Goal: Information Seeking & Learning: Learn about a topic

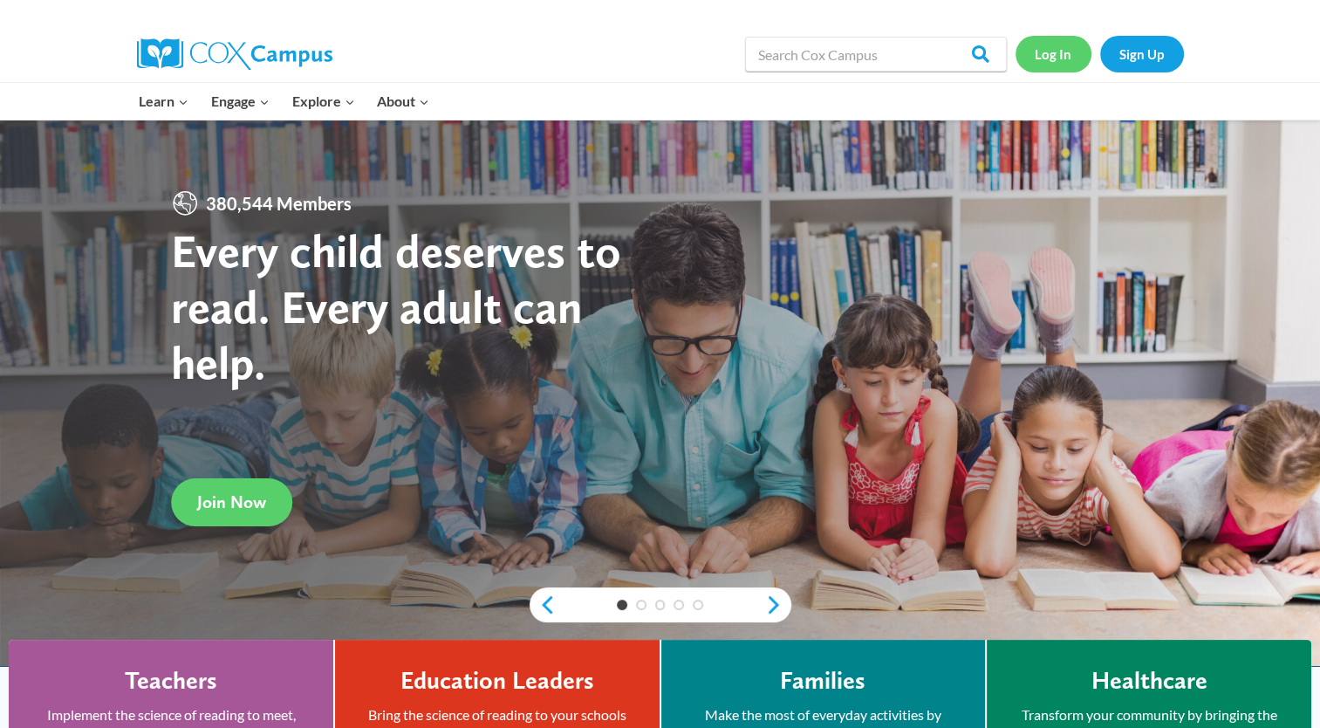
click at [1049, 57] on link "Log In" at bounding box center [1053, 54] width 76 height 36
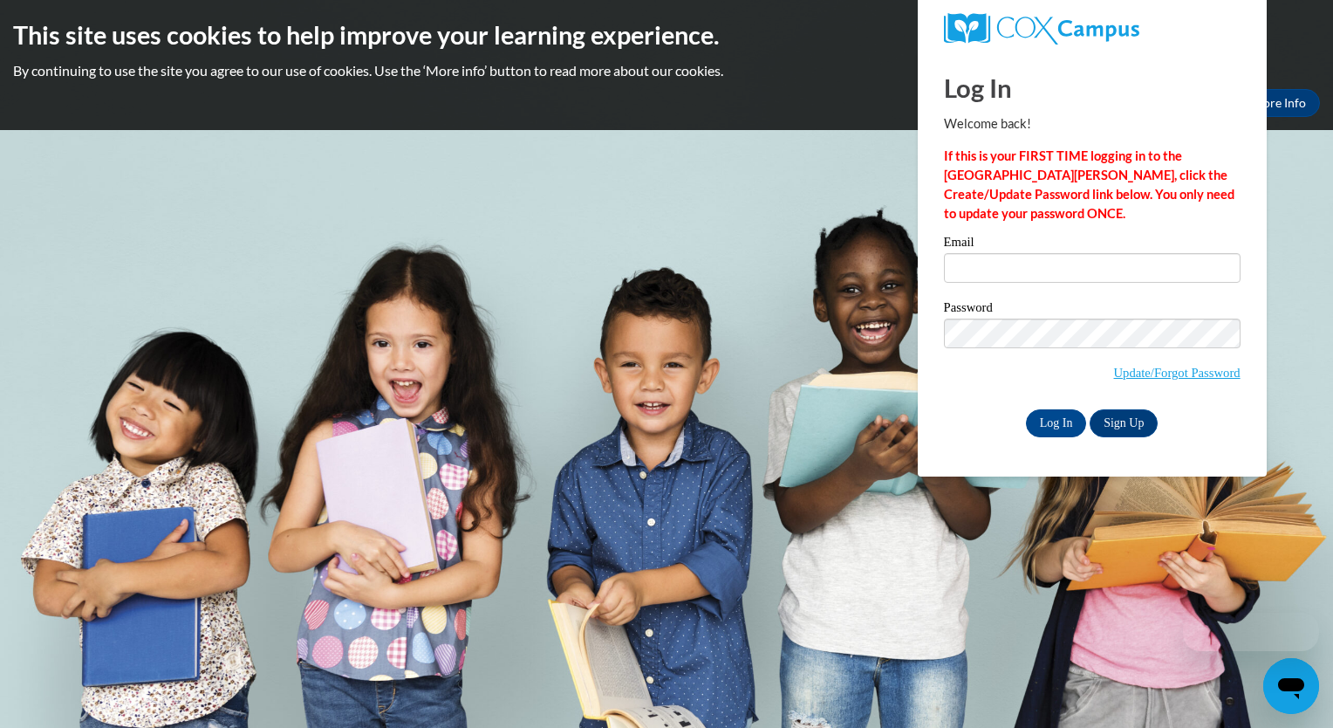
type input "[EMAIL_ADDRESS][PERSON_NAME][DOMAIN_NAME]"
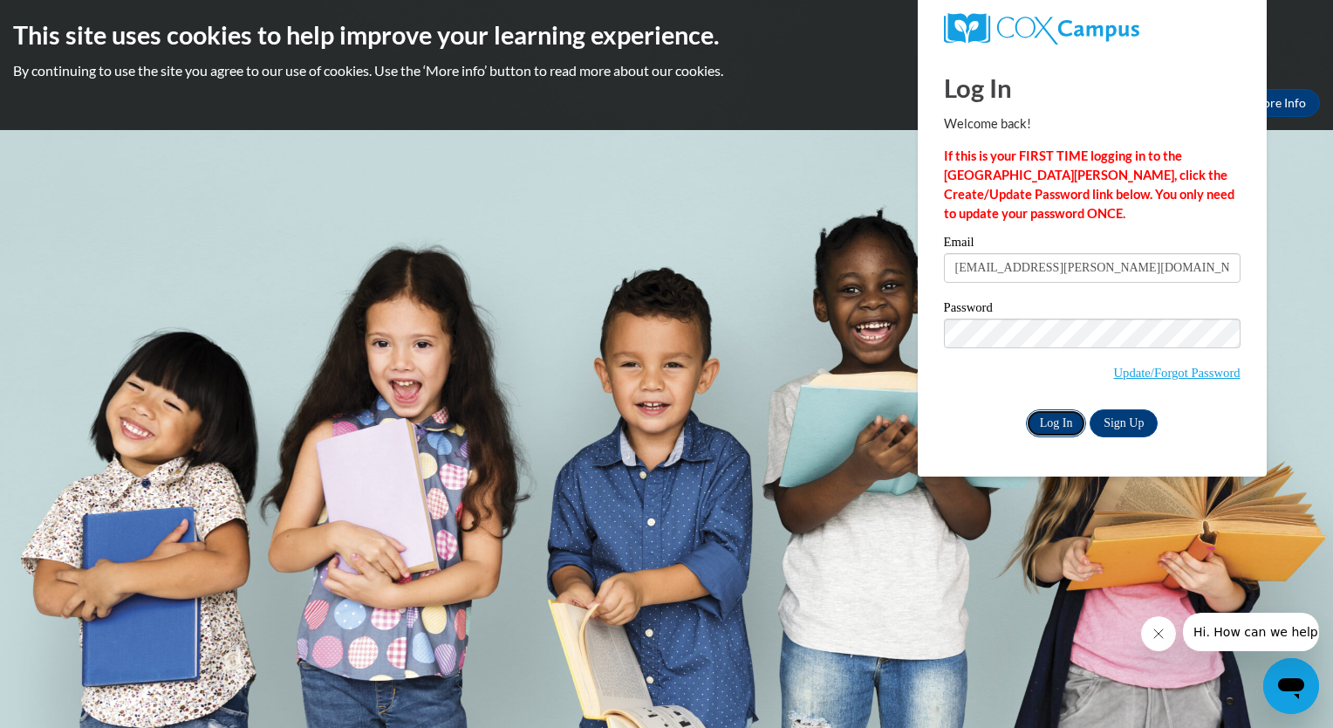
click at [1049, 421] on input "Log In" at bounding box center [1056, 423] width 61 height 28
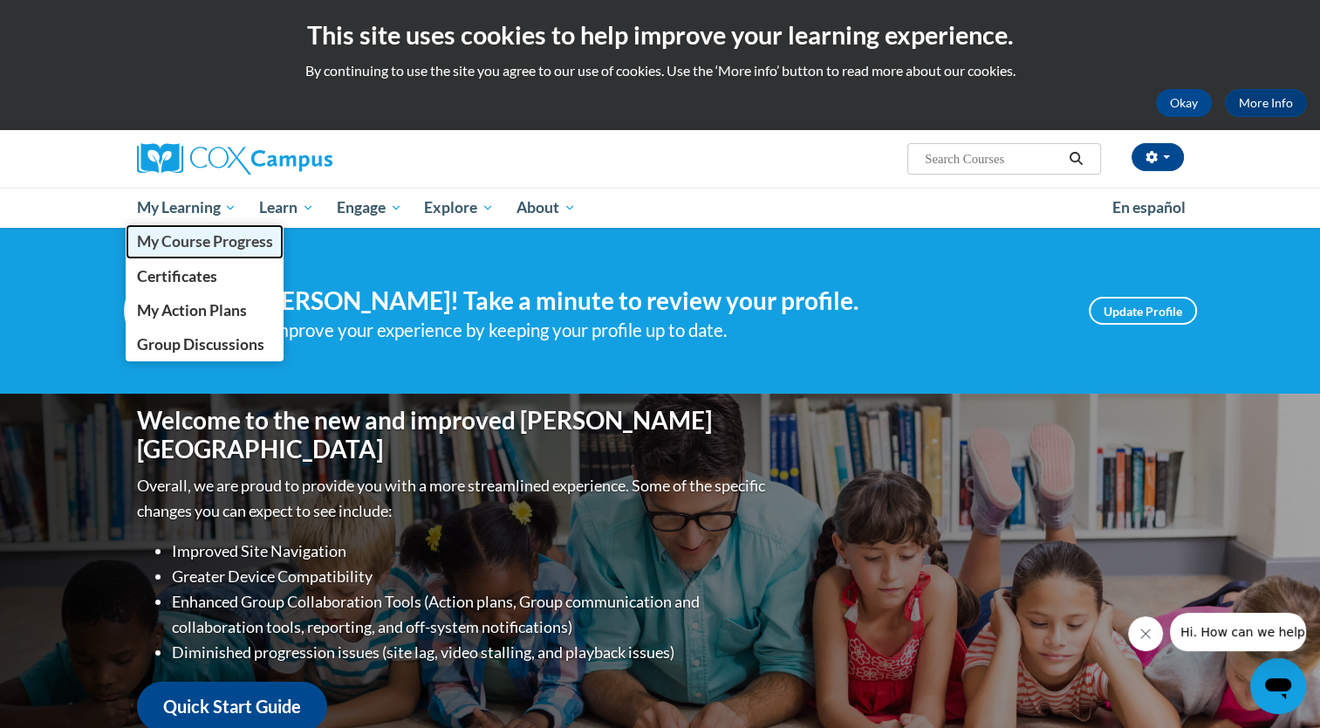
click at [191, 236] on span "My Course Progress" at bounding box center [204, 241] width 136 height 18
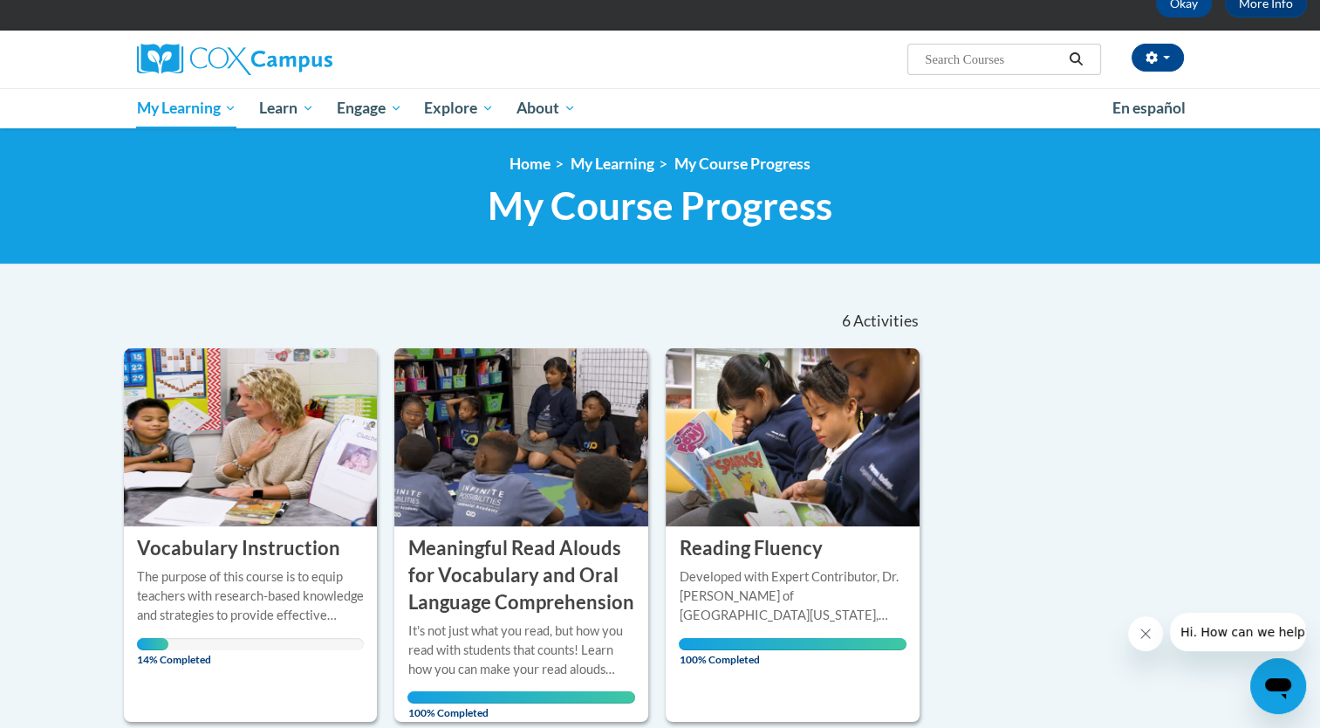
scroll to position [174, 0]
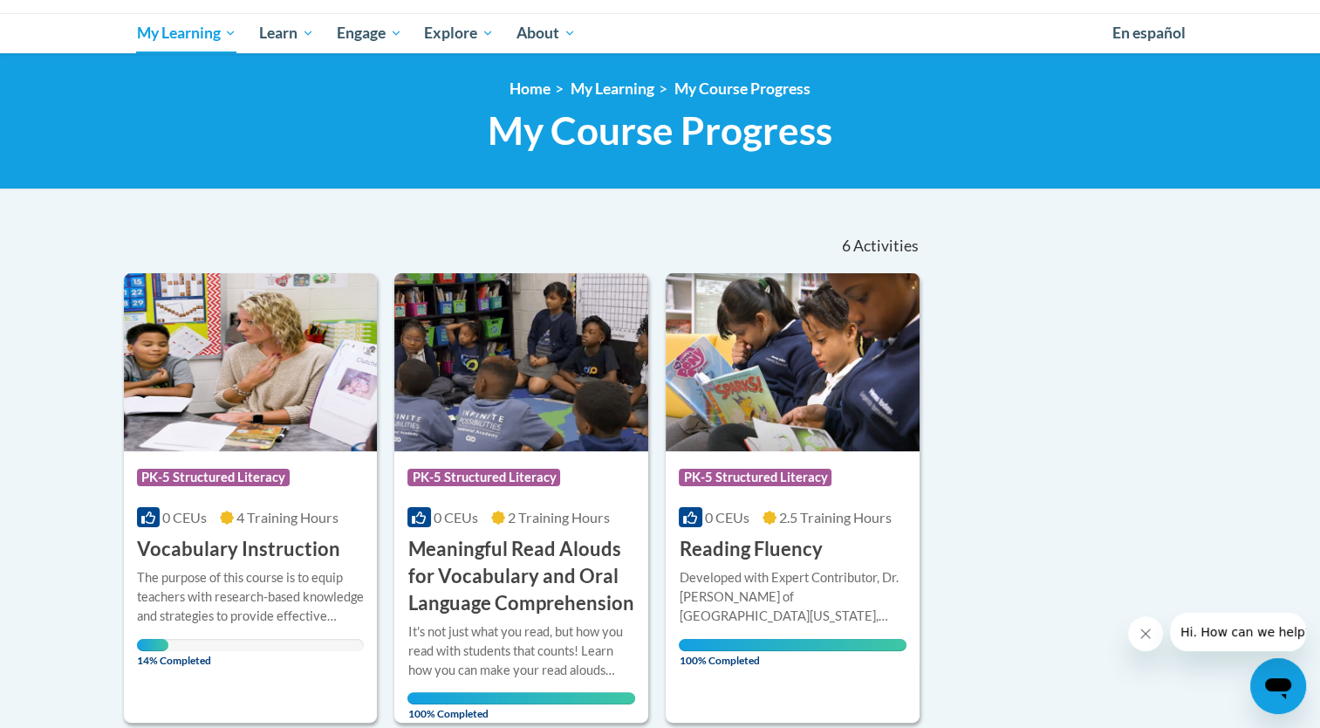
click at [272, 510] on span "4 Training Hours" at bounding box center [287, 517] width 102 height 17
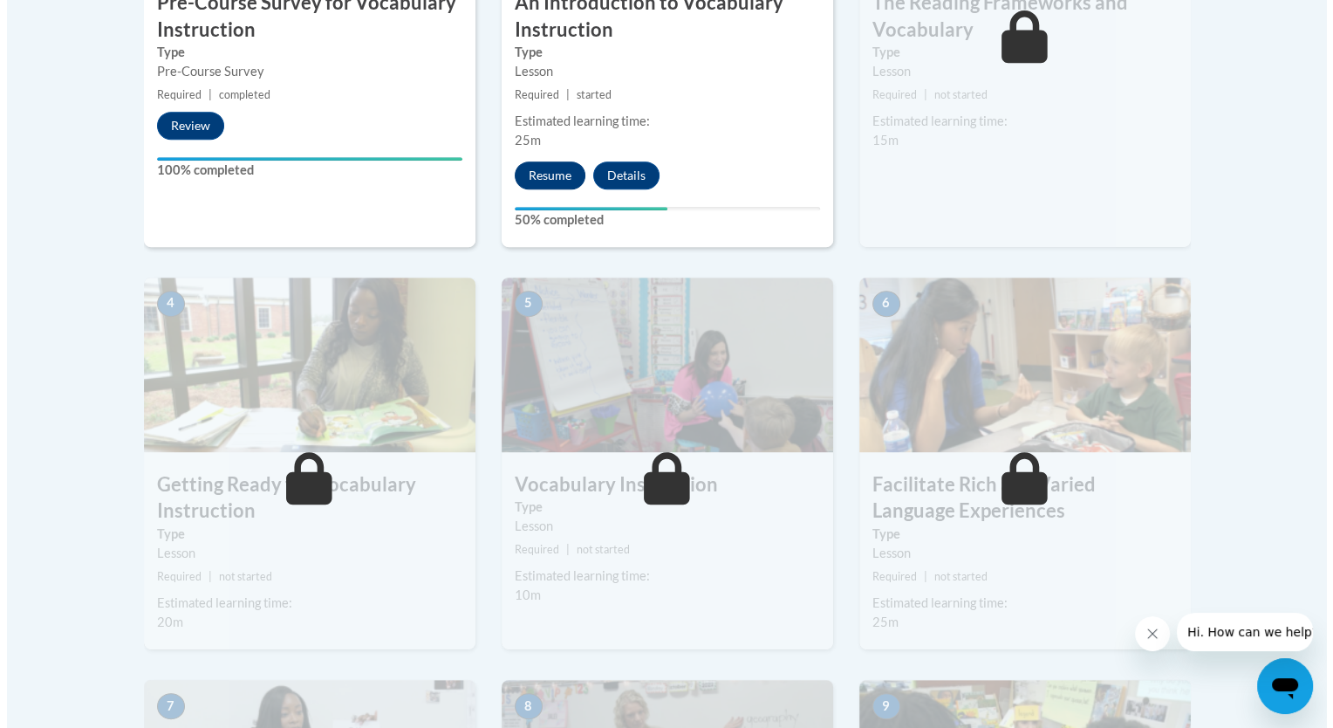
scroll to position [785, 0]
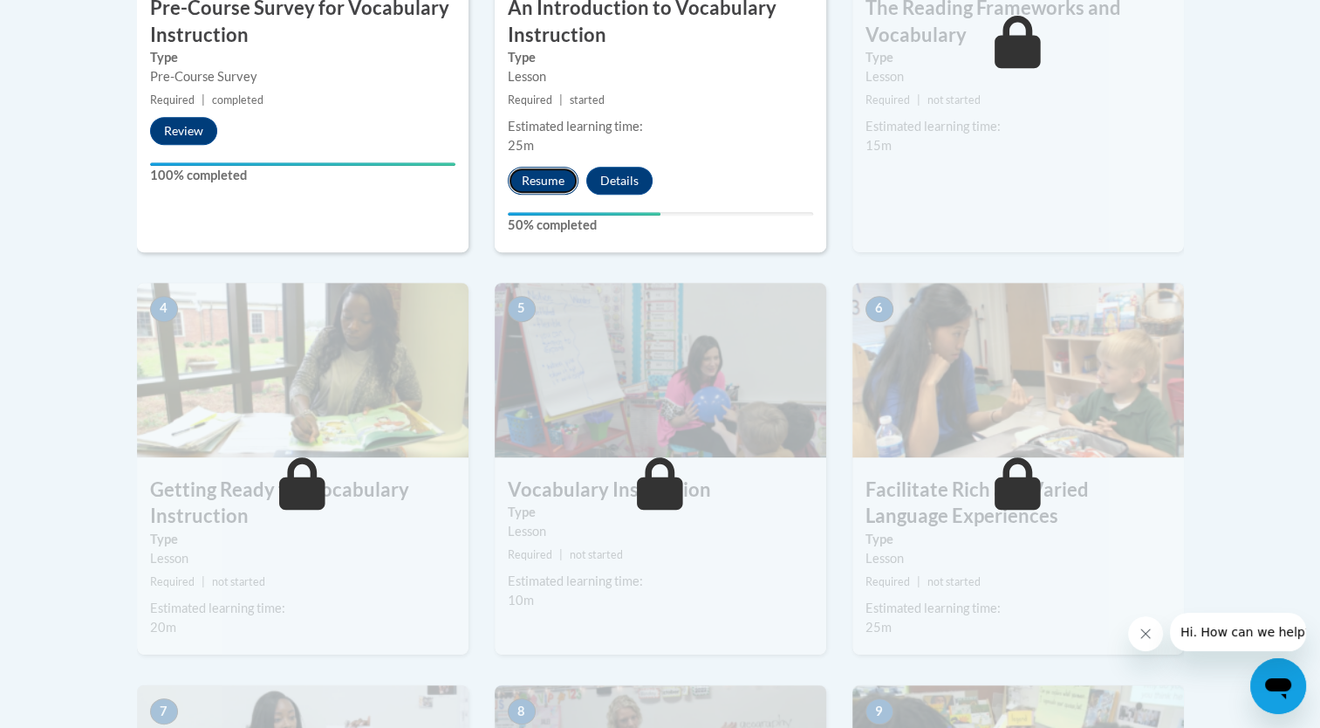
click at [550, 171] on button "Resume" at bounding box center [543, 181] width 71 height 28
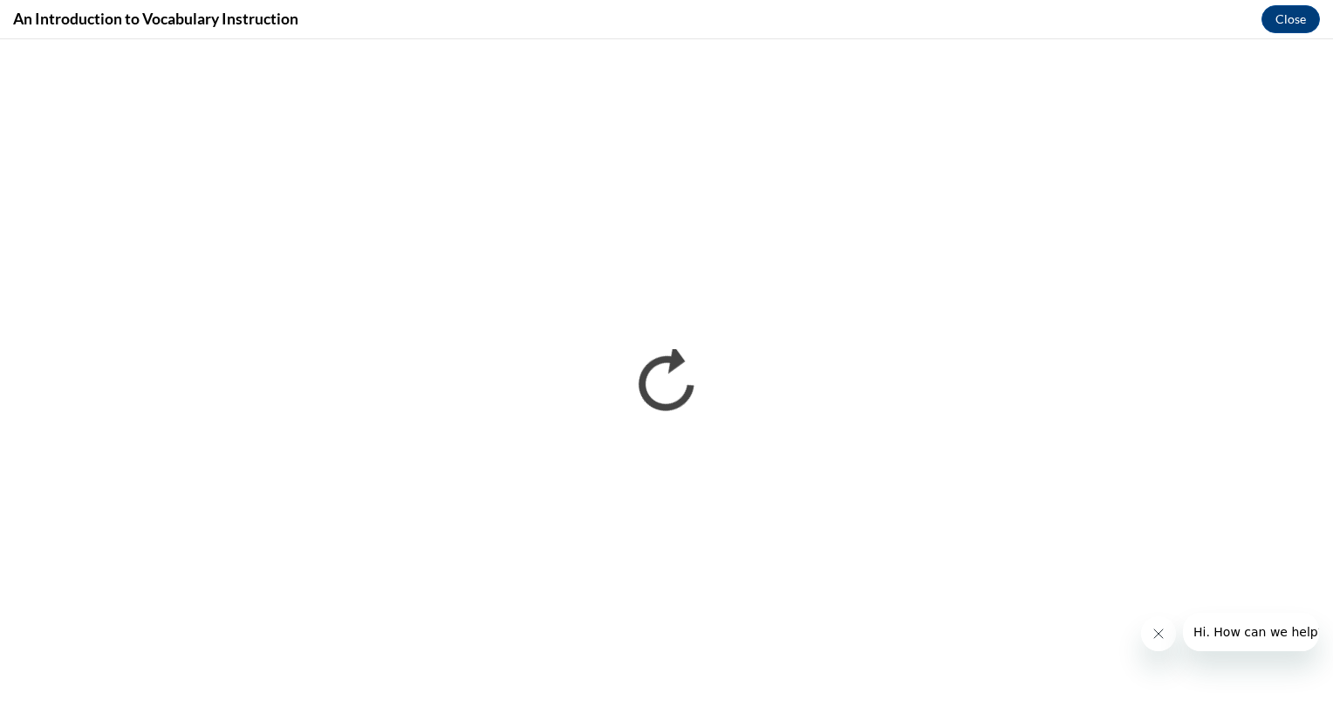
scroll to position [0, 0]
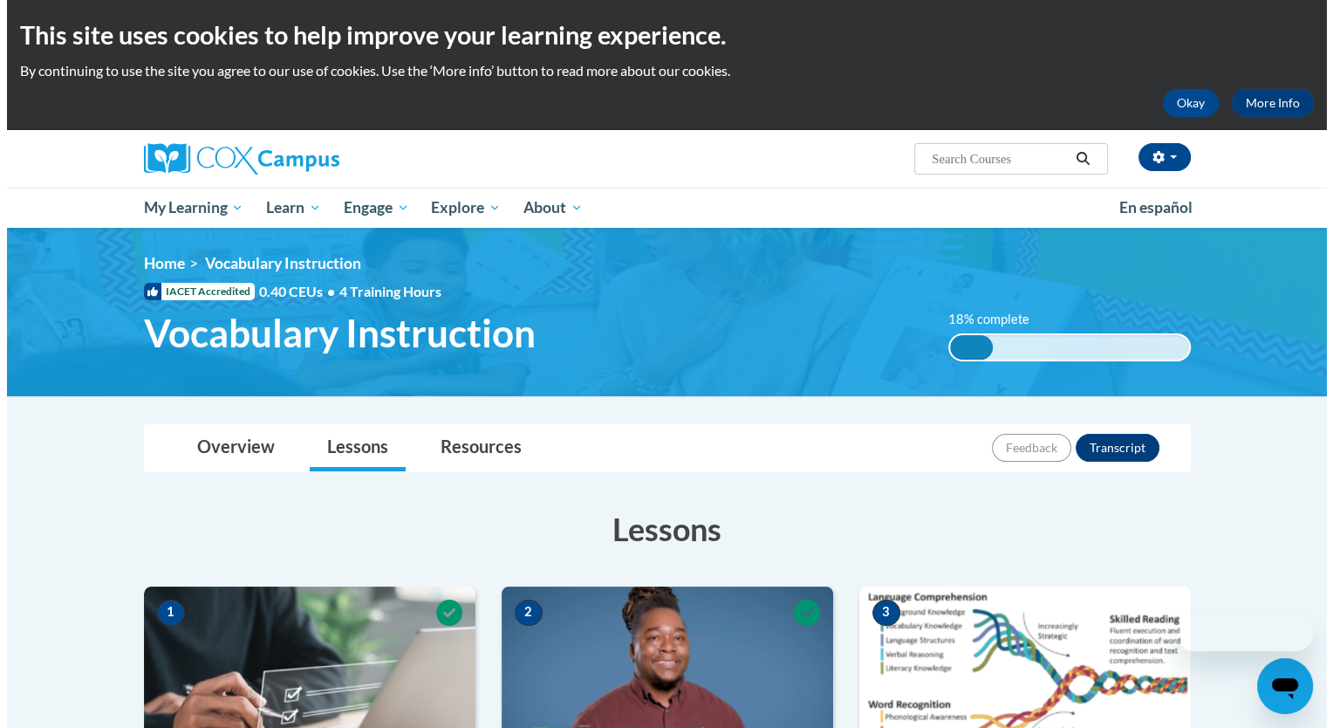
scroll to position [523, 0]
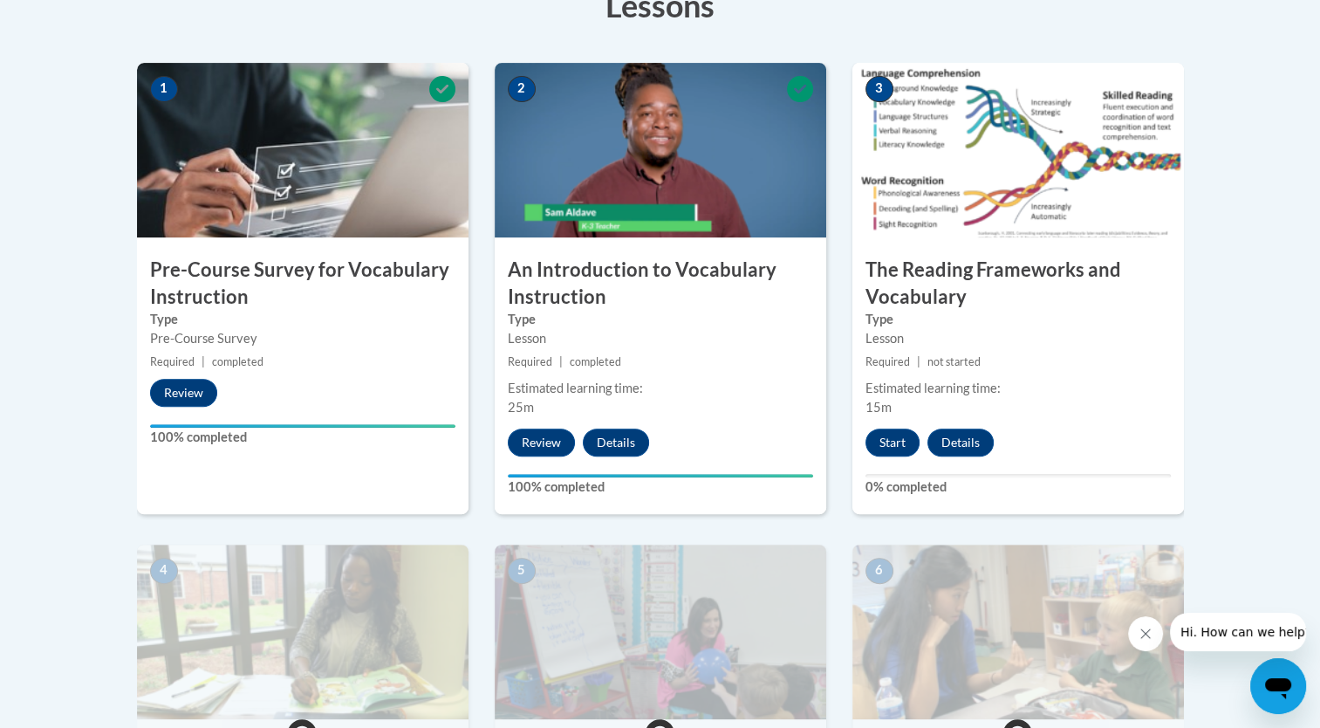
click at [1134, 352] on small "Required | not started" at bounding box center [1017, 361] width 331 height 19
click at [896, 448] on button "Start" at bounding box center [892, 442] width 54 height 28
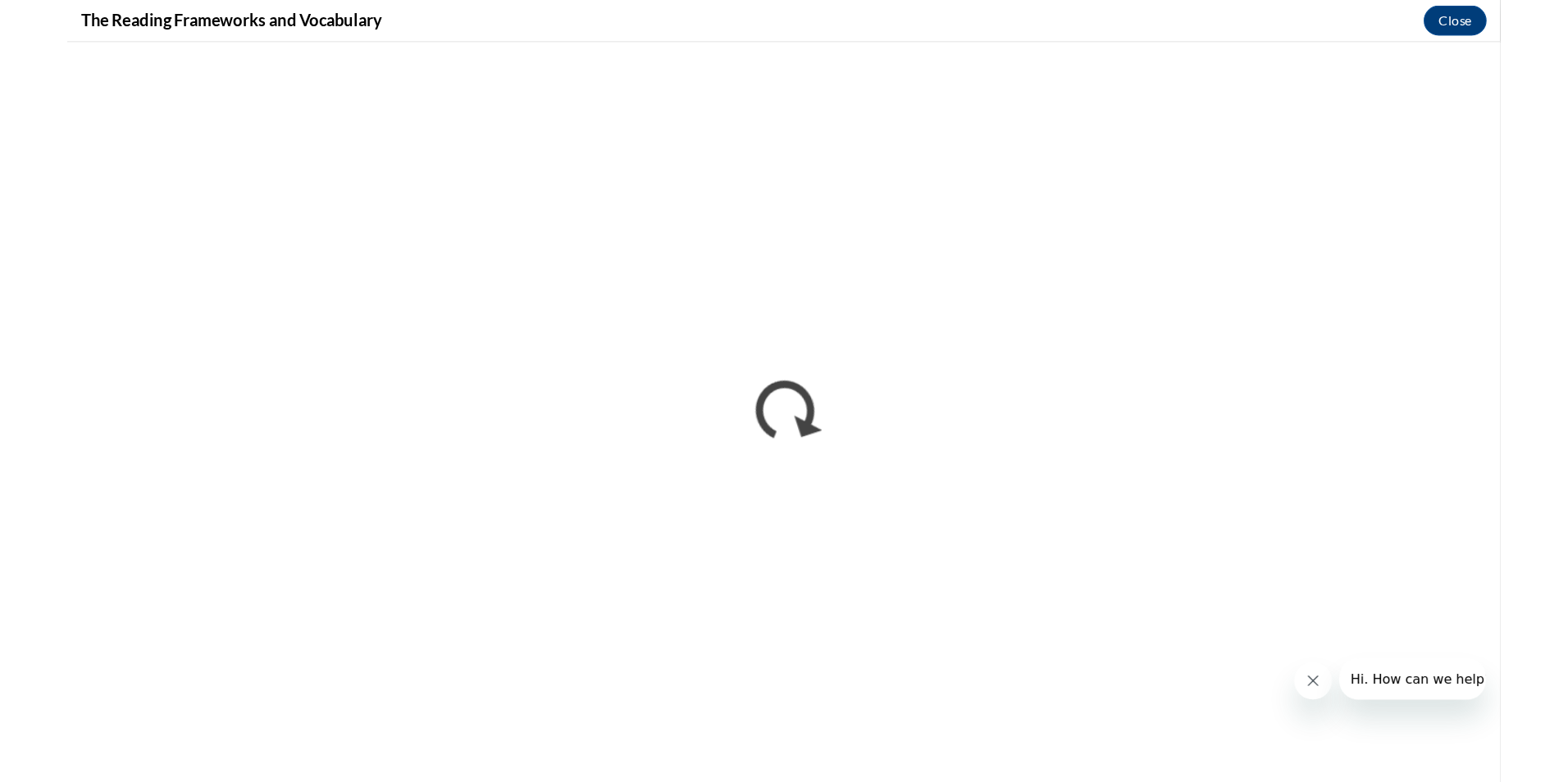
scroll to position [0, 0]
